Goal: Task Accomplishment & Management: Use online tool/utility

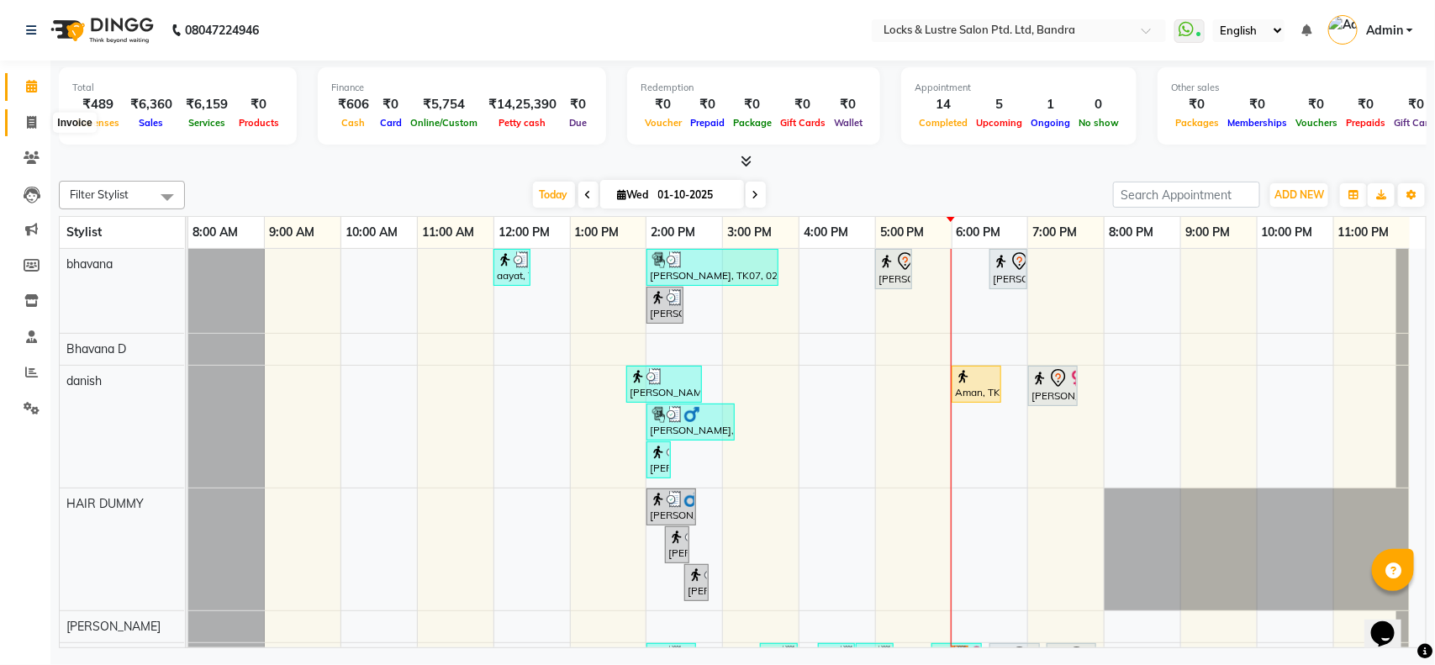
click at [28, 123] on icon at bounding box center [31, 122] width 9 height 13
select select "service"
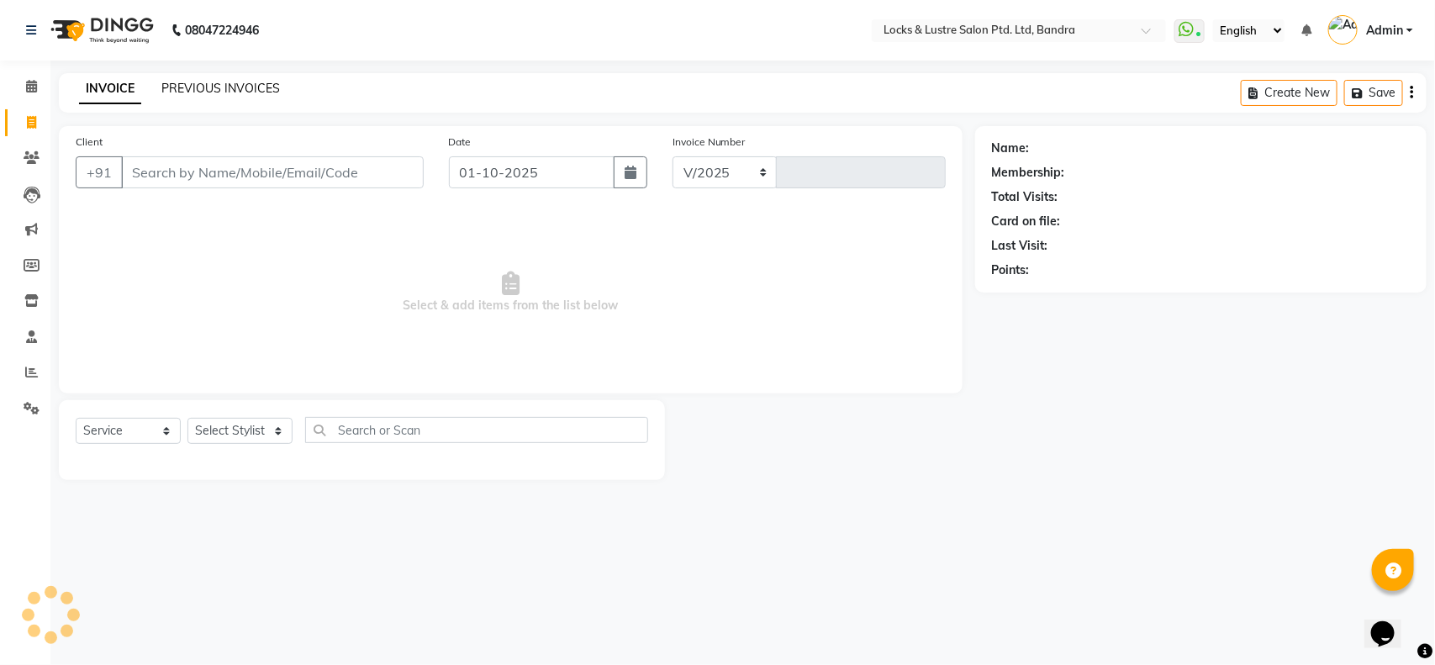
select select "6029"
type input "2757"
click at [248, 90] on link "PREVIOUS INVOICES" at bounding box center [220, 88] width 119 height 15
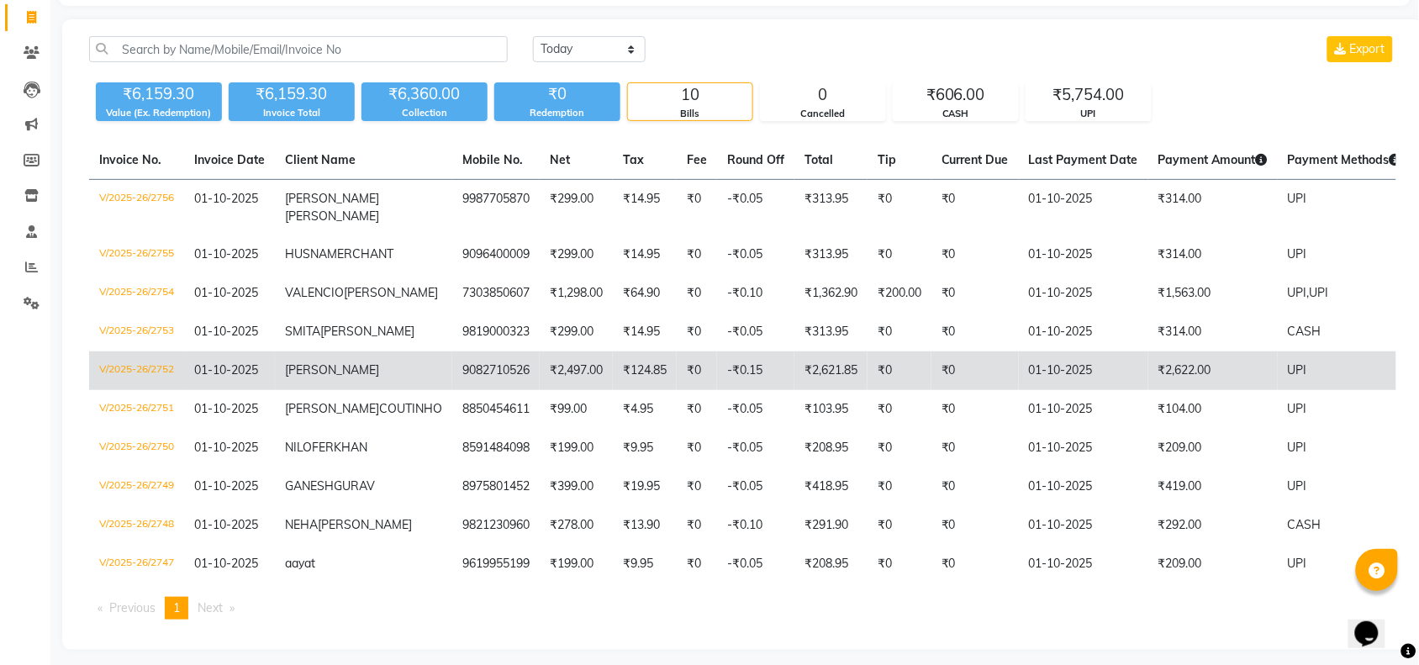
scroll to position [106, 0]
click at [158, 389] on td "V/2025-26/2752" at bounding box center [136, 370] width 95 height 39
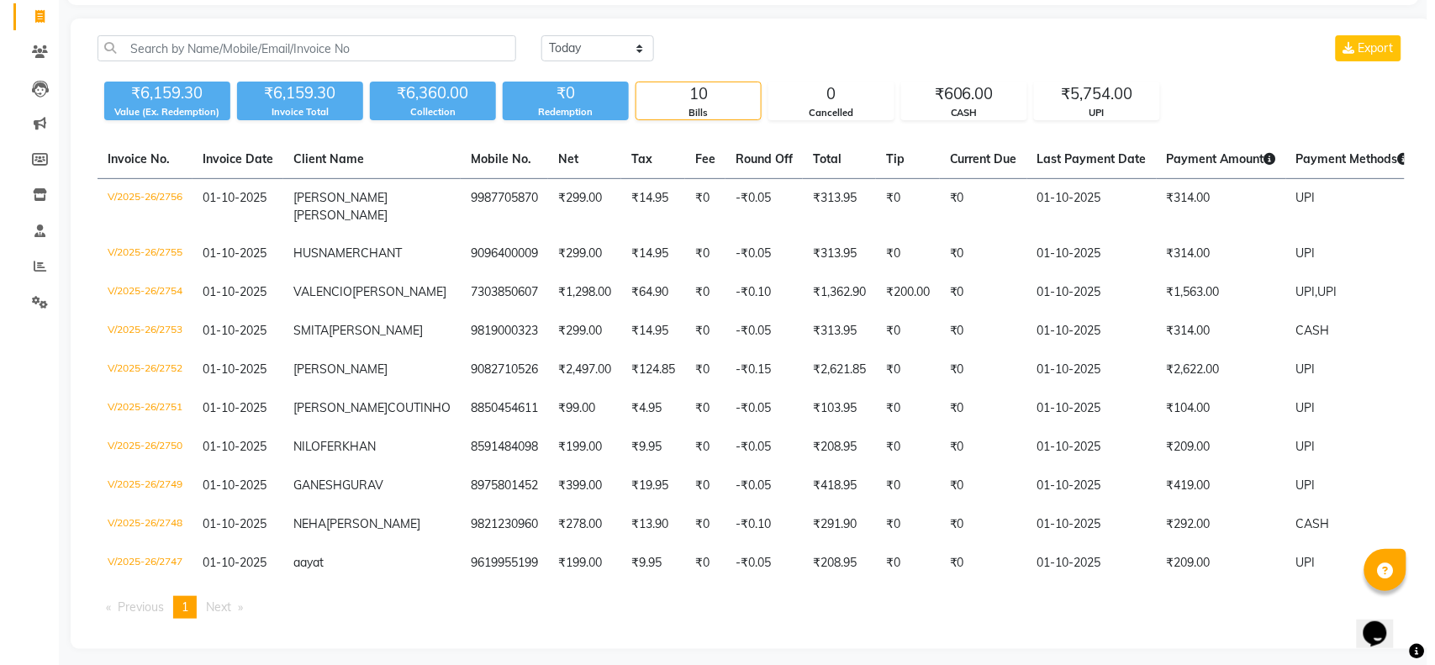
scroll to position [0, 0]
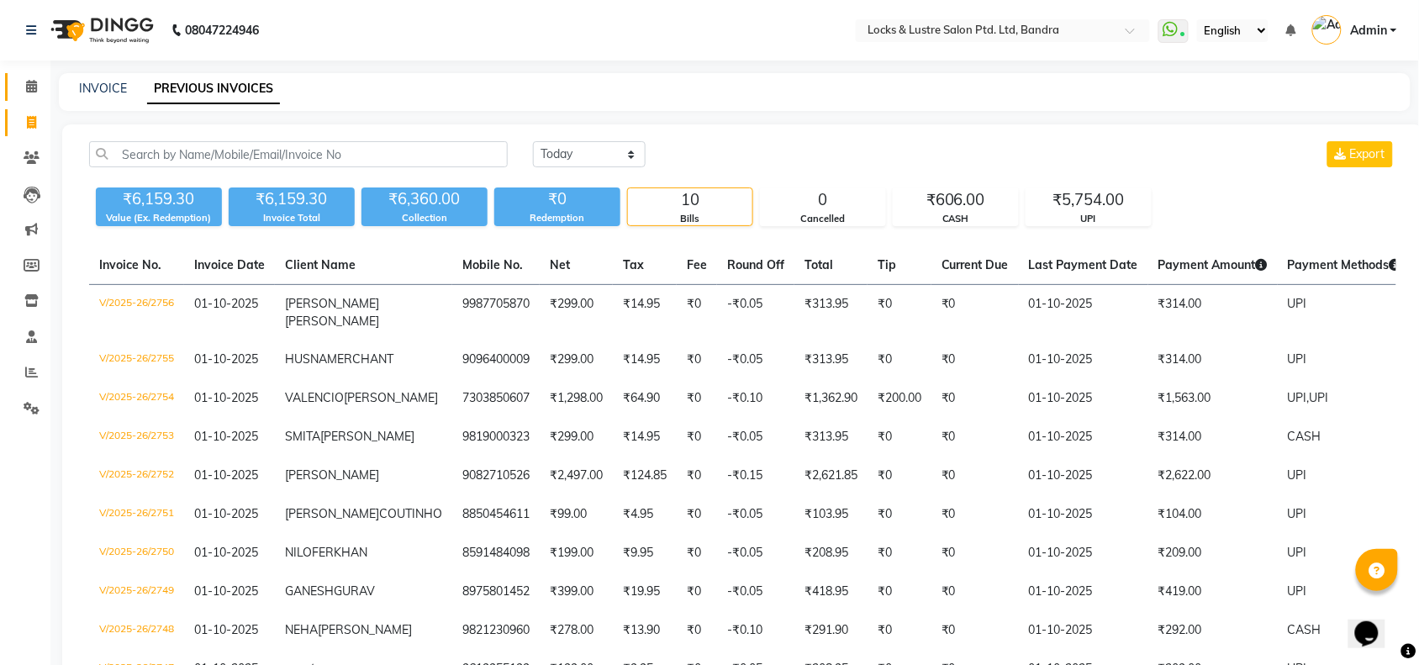
click at [25, 98] on link "Calendar" at bounding box center [25, 87] width 40 height 28
